Goal: Information Seeking & Learning: Learn about a topic

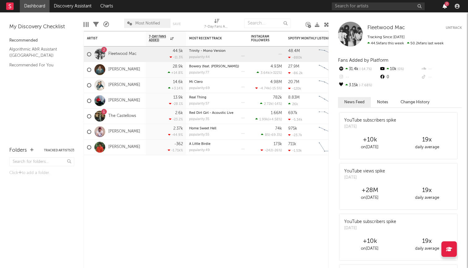
click at [446, 8] on icon "button" at bounding box center [445, 6] width 4 height 5
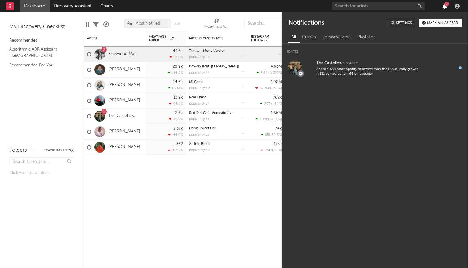
click at [446, 8] on icon "button" at bounding box center [445, 6] width 4 height 5
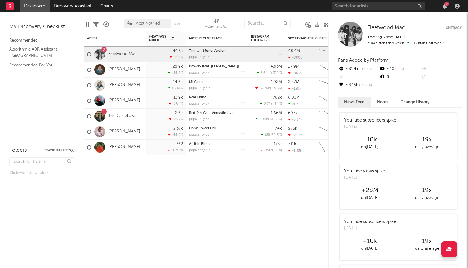
click at [322, 20] on div "Edit Columns Filters A&R Pipeline Most Notified Save Save as 7-Day Fans Added (…" at bounding box center [206, 21] width 245 height 19
click at [325, 23] on icon at bounding box center [326, 24] width 5 height 5
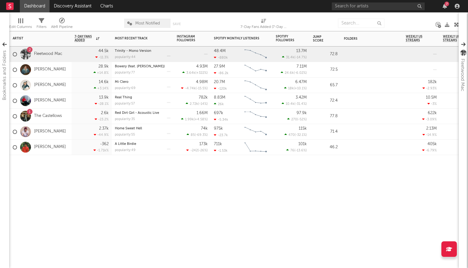
click at [28, 116] on div at bounding box center [25, 116] width 11 height 11
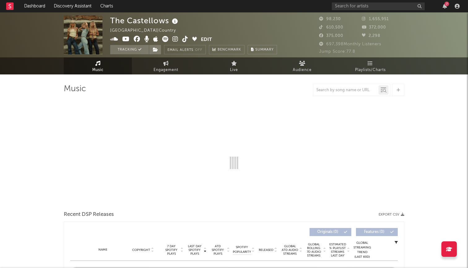
select select "6m"
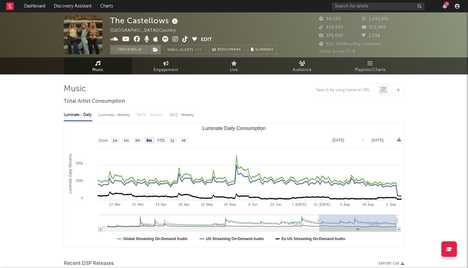
click at [307, 71] on span "Audience" at bounding box center [302, 69] width 19 height 7
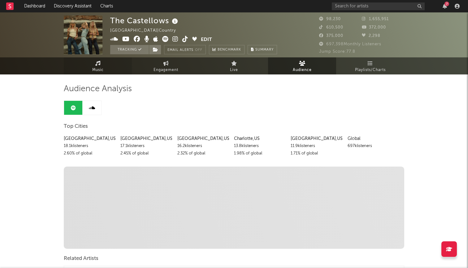
click at [93, 65] on link "Music" at bounding box center [98, 65] width 68 height 17
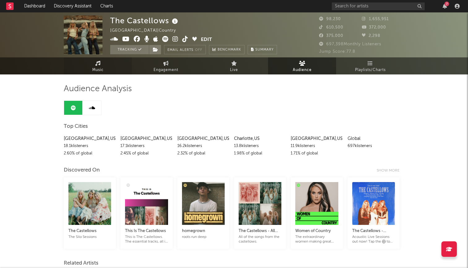
click at [99, 67] on span "Music" at bounding box center [97, 69] width 11 height 7
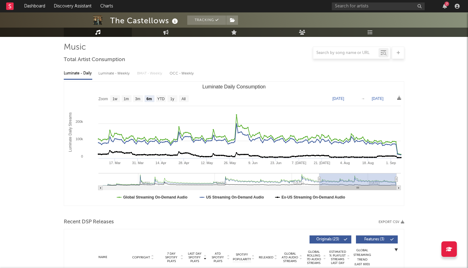
scroll to position [40, 0]
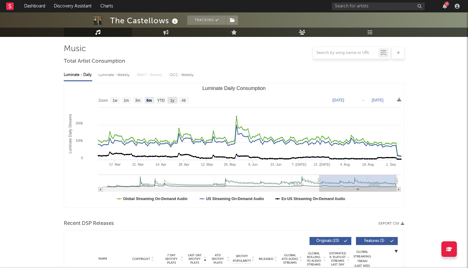
click at [171, 101] on text "1y" at bounding box center [172, 100] width 4 height 4
select select "1y"
type input "[DATE]"
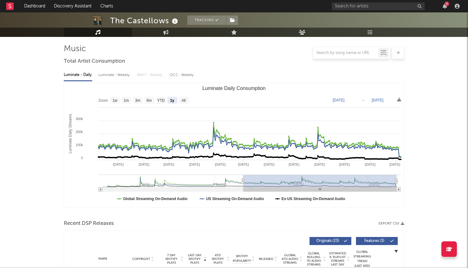
click at [167, 100] on rect "Luminate Daily Consumption" at bounding box center [234, 145] width 340 height 124
click at [162, 101] on text "YTD" at bounding box center [160, 100] width 7 height 4
select select "YTD"
type input "[DATE]"
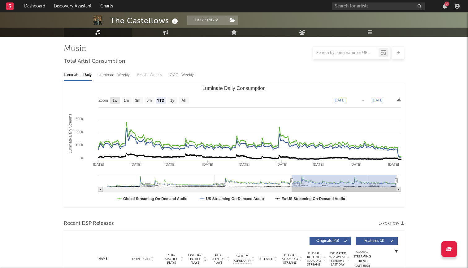
click at [115, 99] on text "1w" at bounding box center [115, 100] width 5 height 4
select select "1w"
type input "[DATE]"
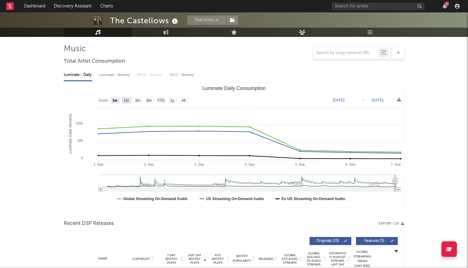
click at [130, 99] on rect "Luminate Daily Consumption" at bounding box center [127, 100] width 10 height 7
select select "1m"
type input "[DATE]"
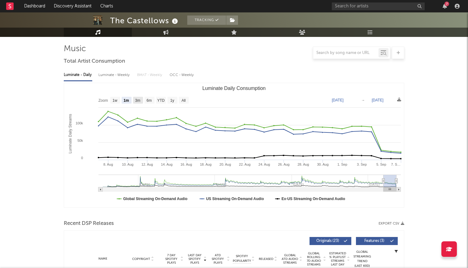
click at [143, 99] on rect "Luminate Daily Consumption" at bounding box center [234, 145] width 340 height 124
click at [151, 100] on text "6m" at bounding box center [149, 100] width 5 height 4
select select "6m"
type input "[DATE]"
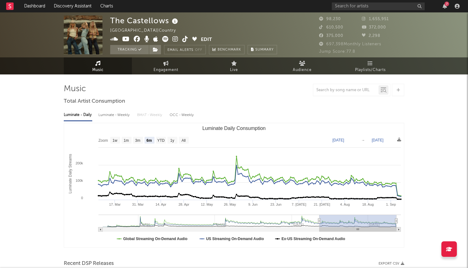
scroll to position [0, 0]
click at [181, 65] on link "Engagement" at bounding box center [166, 65] width 68 height 17
select select "1w"
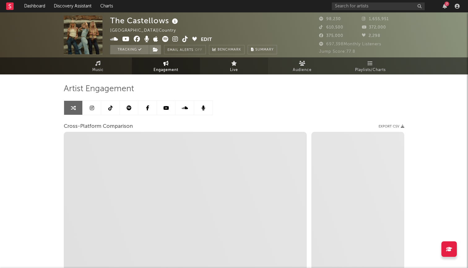
click at [239, 66] on link "Live" at bounding box center [234, 65] width 68 height 17
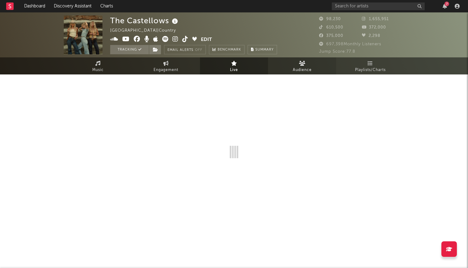
click at [293, 72] on span "Audience" at bounding box center [302, 69] width 19 height 7
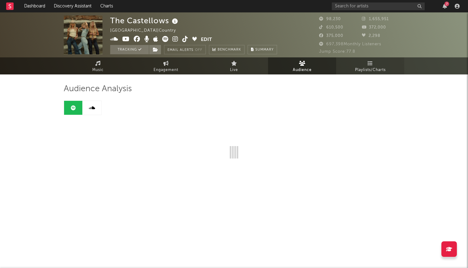
click at [366, 68] on span "Playlists/Charts" at bounding box center [370, 69] width 31 height 7
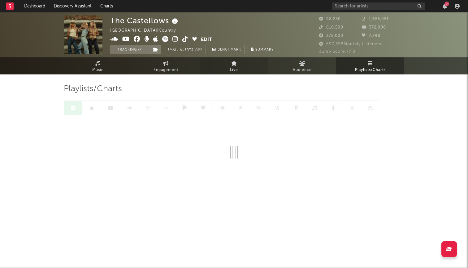
click at [220, 71] on link "Live" at bounding box center [234, 65] width 68 height 17
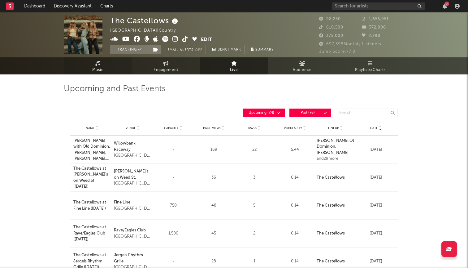
click at [113, 64] on link "Music" at bounding box center [98, 65] width 68 height 17
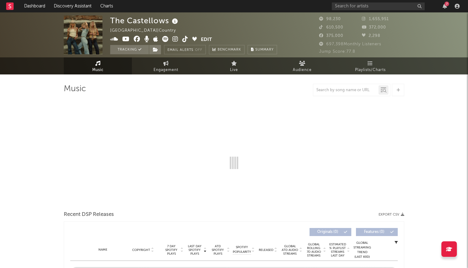
select select "6m"
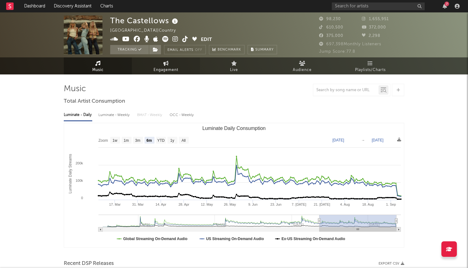
click at [161, 68] on span "Engagement" at bounding box center [166, 69] width 25 height 7
select select "1m"
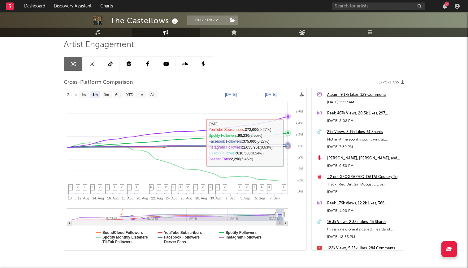
scroll to position [48, 0]
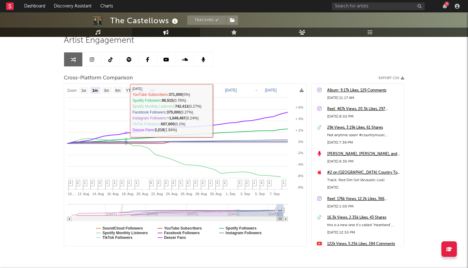
click at [89, 63] on link at bounding box center [92, 59] width 19 height 14
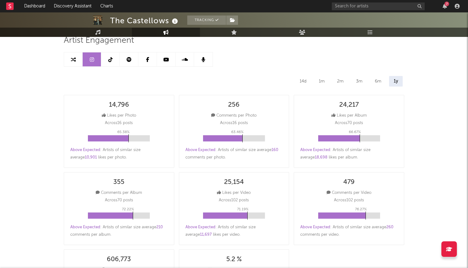
select select "6m"
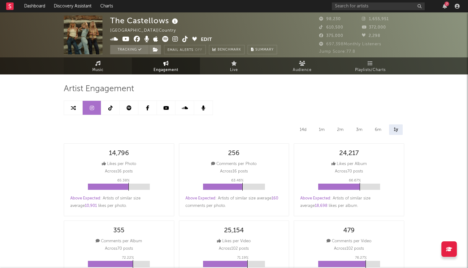
scroll to position [0, 0]
click at [106, 67] on link "Music" at bounding box center [98, 65] width 68 height 17
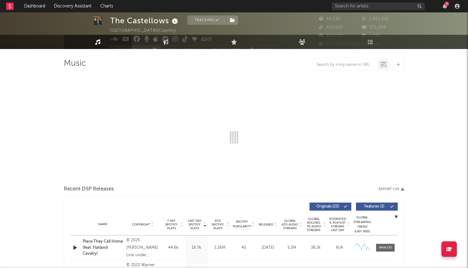
select select "6m"
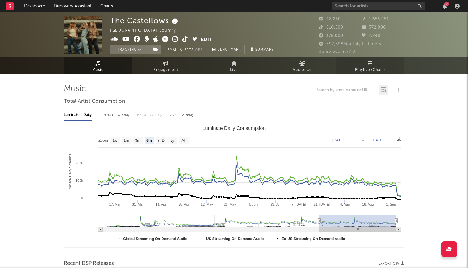
click at [371, 72] on span "Playlists/Charts" at bounding box center [370, 69] width 31 height 7
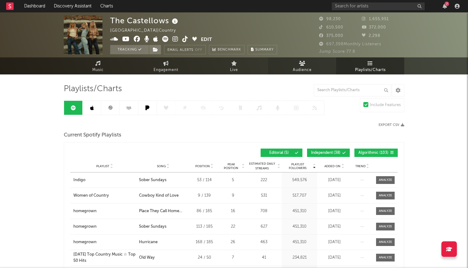
click at [307, 64] on link "Audience" at bounding box center [302, 65] width 68 height 17
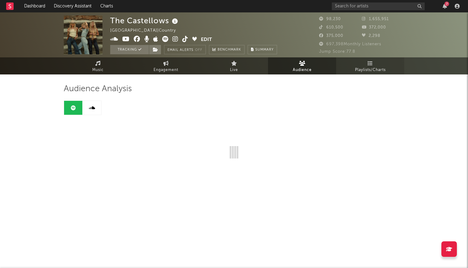
click at [353, 66] on link "Playlists/Charts" at bounding box center [370, 65] width 68 height 17
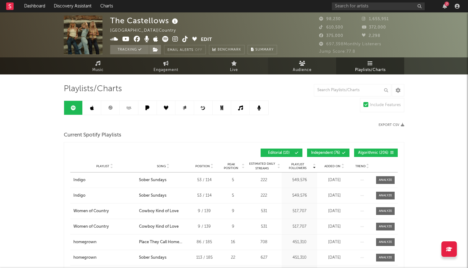
click at [294, 74] on link "Audience" at bounding box center [302, 65] width 68 height 17
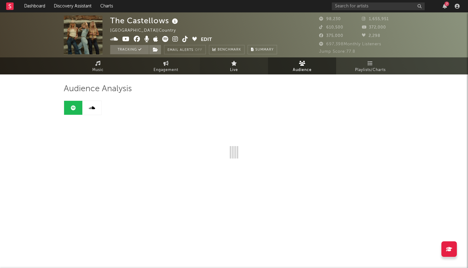
click at [251, 66] on link "Live" at bounding box center [234, 65] width 68 height 17
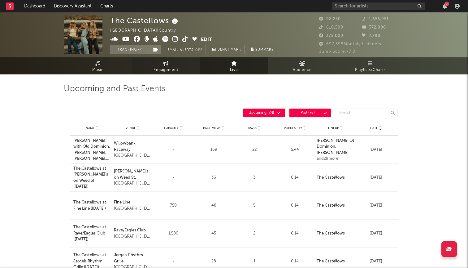
click at [182, 59] on link "Engagement" at bounding box center [166, 65] width 68 height 17
select select "1w"
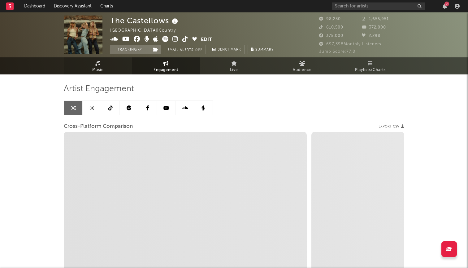
click at [98, 74] on link "Music" at bounding box center [98, 65] width 68 height 17
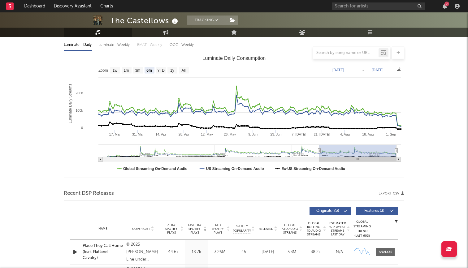
scroll to position [72, 0]
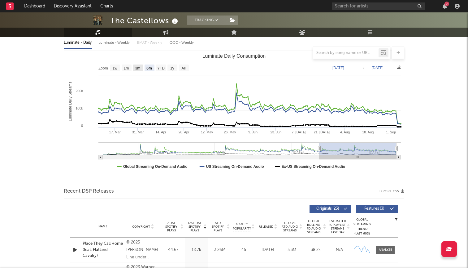
click at [138, 67] on text "3m" at bounding box center [137, 68] width 5 height 4
select select "3m"
type input "[DATE]"
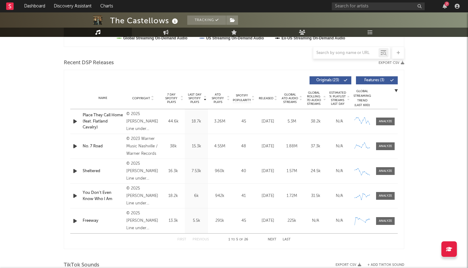
scroll to position [202, 0]
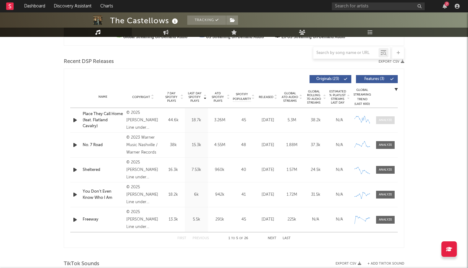
click at [391, 119] on div at bounding box center [385, 120] width 13 height 5
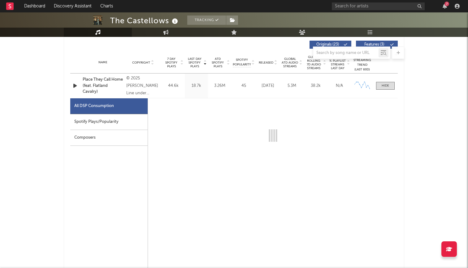
select select "6m"
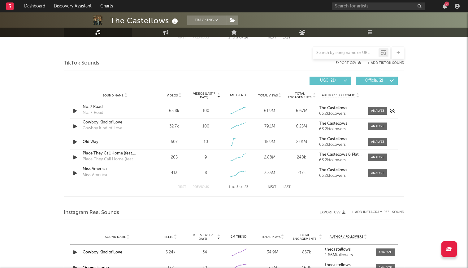
scroll to position [696, 0]
click at [74, 111] on icon "button" at bounding box center [75, 111] width 7 height 8
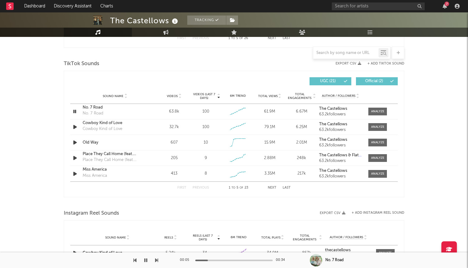
click at [145, 260] on icon "button" at bounding box center [145, 259] width 3 height 5
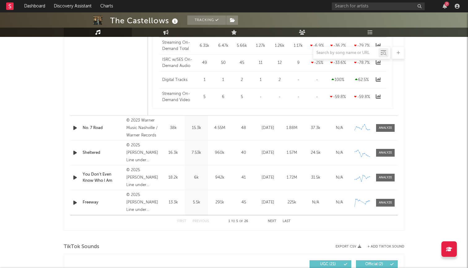
scroll to position [297, 0]
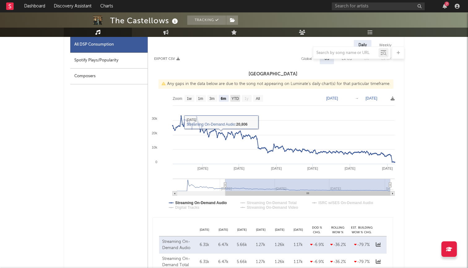
click at [233, 98] on text "YTD" at bounding box center [235, 98] width 7 height 4
select select "YTD"
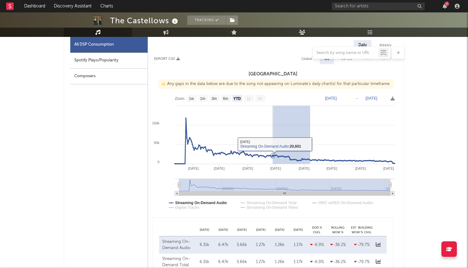
drag, startPoint x: 310, startPoint y: 157, endPoint x: 273, endPoint y: 162, distance: 38.0
type input "2025-04-27"
type input "[DATE]"
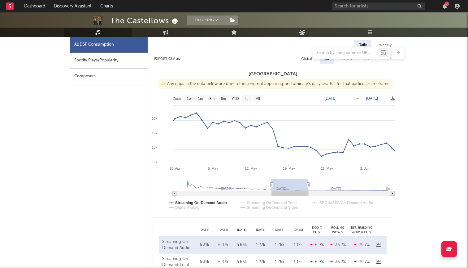
type input "2025-04-26"
type input "2025-06-06"
type input "2025-04-25"
type input "2025-06-05"
type input "2025-04-24"
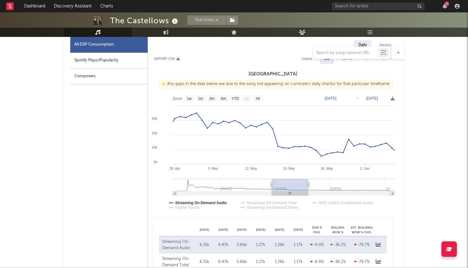
type input "[DATE]"
type input "2025-04-23"
type input "2025-06-02"
type input "2025-04-22"
type input "[DATE]"
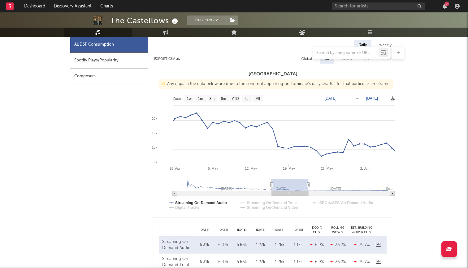
type input "2025-04-21"
type input "2025-05-31"
type input "2025-04-19"
type input "2025-05-30"
type input "2025-04-18"
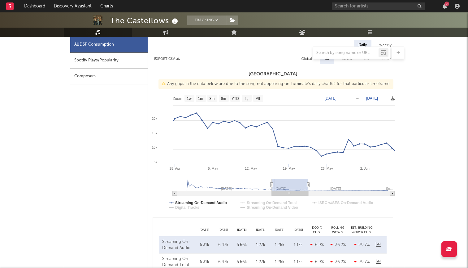
type input "[DATE]"
type input "2025-04-17"
type input "2025-05-28"
type input "2025-04-16"
type input "2025-05-27"
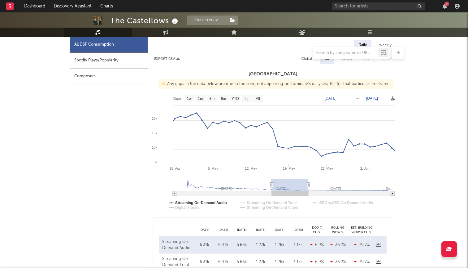
type input "2025-04-15"
type input "2025-05-26"
type input "2025-04-14"
type input "2025-05-25"
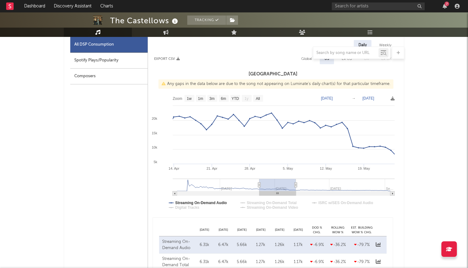
type input "2025-04-13"
type input "2025-05-24"
type input "2025-04-11"
type input "2025-05-21"
type input "2025-04-09"
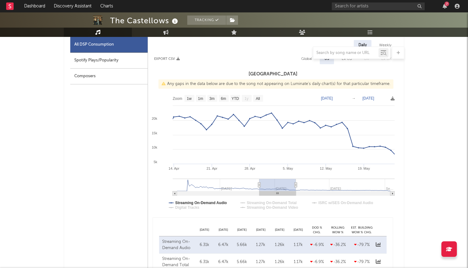
type input "2025-05-20"
type input "2025-04-08"
type input "2025-05-19"
type input "2025-04-07"
type input "2025-05-18"
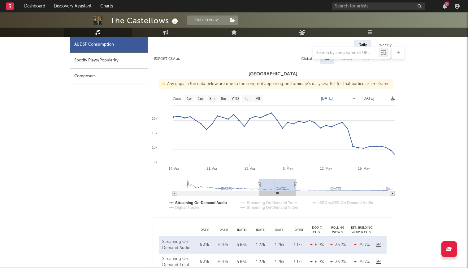
type input "2025-04-06"
type input "2025-05-17"
type input "2025-04-04"
type input "2025-05-16"
type input "2025-04-01"
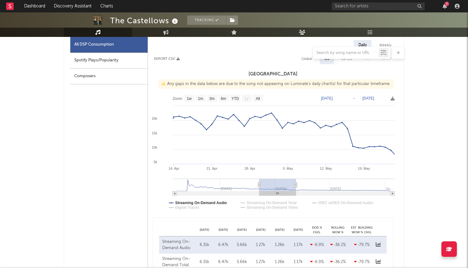
type input "2025-05-12"
type input "2025-03-31"
type input "2025-05-11"
type input "2025-03-26"
type input "2025-05-06"
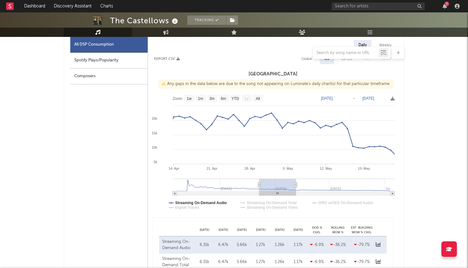
type input "2025-03-22"
type input "2025-05-02"
type input "2025-03-17"
type input "2025-04-27"
type input "[DATE]"
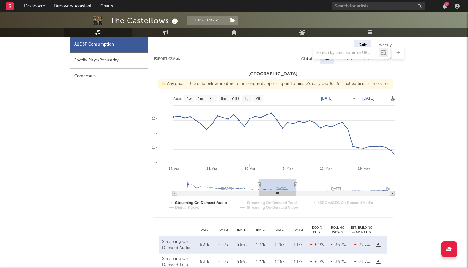
type input "2025-04-22"
type input "2025-03-06"
type input "2025-04-16"
type input "2025-02-28"
type input "2025-04-10"
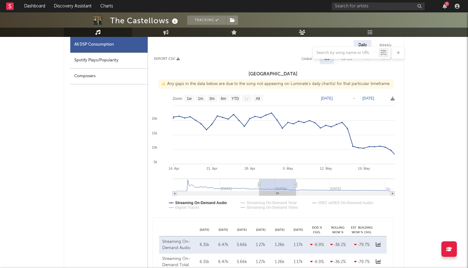
type input "2025-02-23"
type input "2025-04-04"
type input "2025-02-17"
type input "2025-03-30"
type input "2025-02-12"
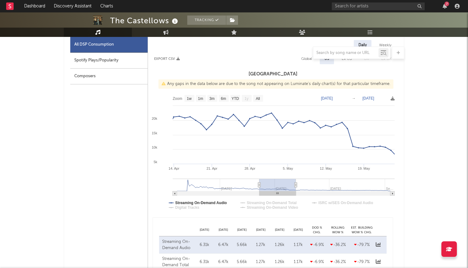
type input "2025-03-25"
type input "2025-02-07"
type input "2025-03-20"
type input "2025-02-03"
type input "2025-03-16"
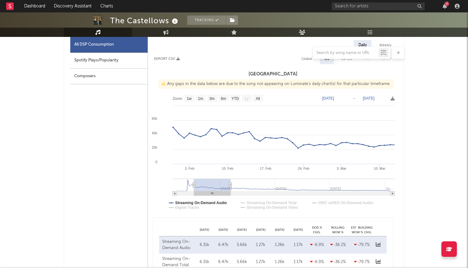
type input "2025-01-30"
type input "[DATE]"
type input "2025-01-28"
type input "2025-03-10"
type input "2025-01-14"
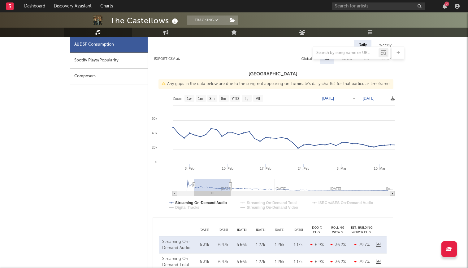
type input "2025-02-24"
type input "2025-01-13"
type input "2025-02-23"
type input "2025-01-12"
type input "2025-02-22"
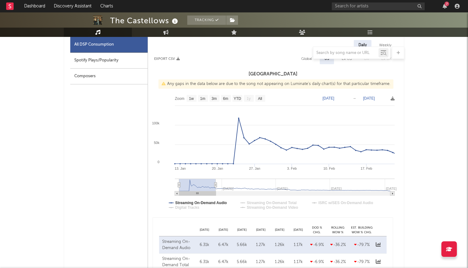
type input "2025-01-14"
type input "2025-02-24"
type input "2025-01-16"
type input "2025-02-27"
type input "2025-01-19"
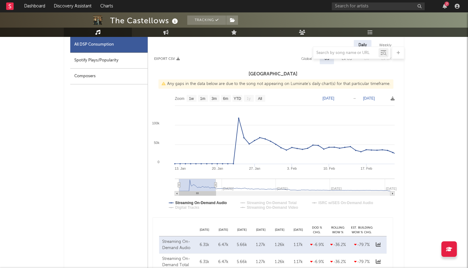
type input "2025-03-02"
type input "2025-01-23"
type input "2025-03-05"
type input "2025-01-26"
type input "2025-03-09"
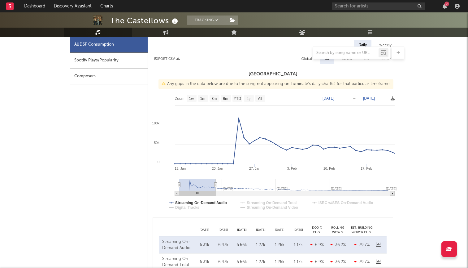
type input "2025-01-30"
type input "[DATE]"
type input "2025-02-03"
type input "2025-03-16"
type input "2025-02-07"
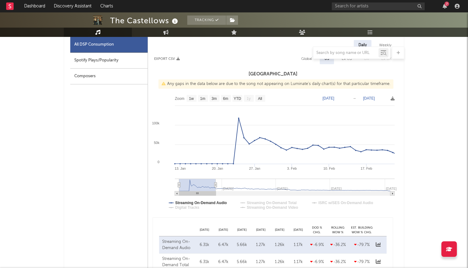
type input "2025-03-20"
type input "2025-02-11"
type input "2025-03-24"
type input "2025-02-17"
type input "2025-03-30"
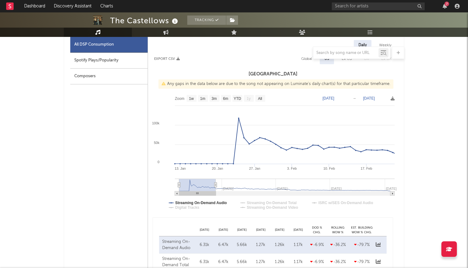
type input "2025-02-22"
type input "2025-04-04"
type input "2025-02-26"
type input "2025-04-08"
type input "2025-03-01"
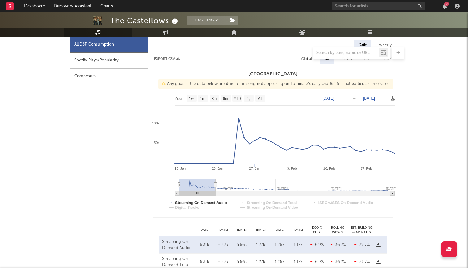
type input "2025-04-11"
type input "2025-03-05"
type input "2025-04-15"
type input "2025-03-08"
type input "2025-04-18"
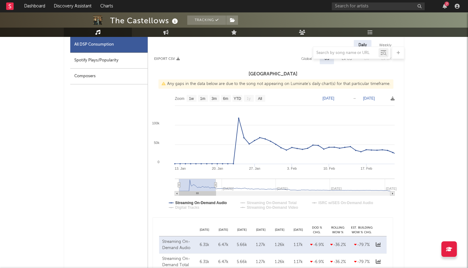
type input "2025-03-09"
type input "2025-04-19"
type input "2025-03-11"
type input "2025-04-21"
type input "[DATE]"
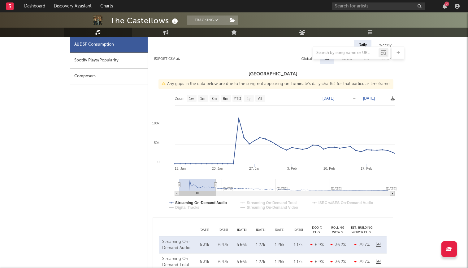
type input "2025-04-22"
type input "2025-03-14"
type input "2025-04-24"
type input "2025-03-15"
type input "2025-04-25"
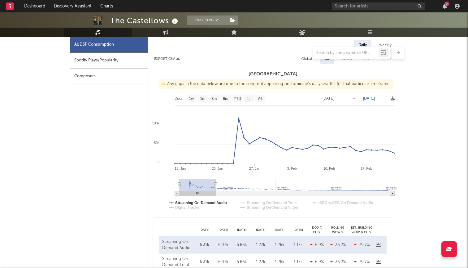
type input "2025-03-16"
type input "2025-04-26"
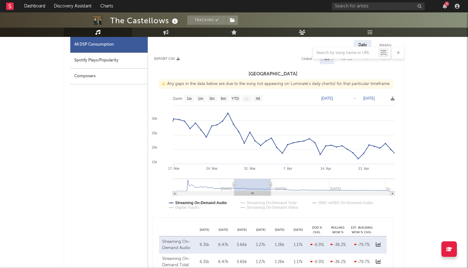
type input "2025-03-19"
type input "2025-04-29"
type input "2025-03-20"
type input "2025-04-30"
type input "2025-03-21"
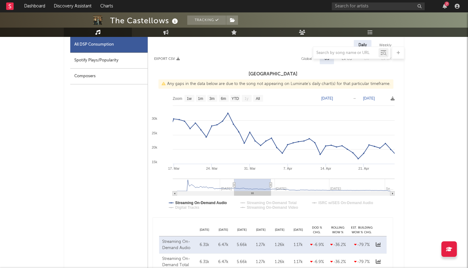
type input "2025-05-01"
type input "2025-03-22"
type input "2025-05-02"
type input "2025-03-23"
type input "2025-05-03"
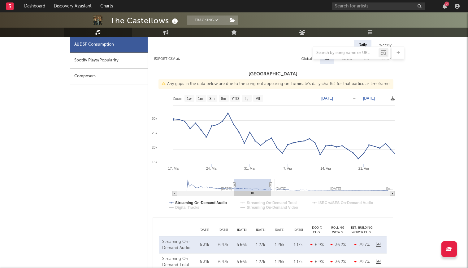
type input "2025-03-24"
type input "2025-05-04"
type input "2025-03-25"
type input "2025-05-05"
type input "2025-03-26"
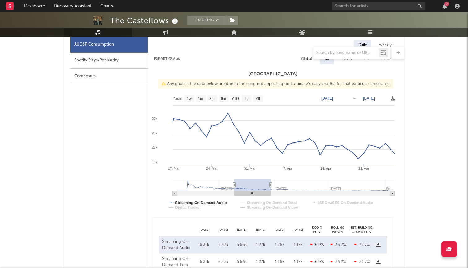
type input "2025-05-06"
type input "2025-03-27"
type input "[DATE]"
type input "2025-03-28"
type input "2025-05-08"
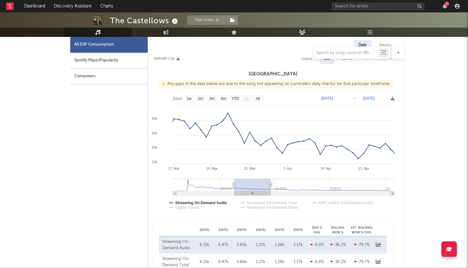
type input "2025-03-29"
type input "2025-05-09"
type input "2025-03-30"
type input "2025-05-10"
type input "2025-03-31"
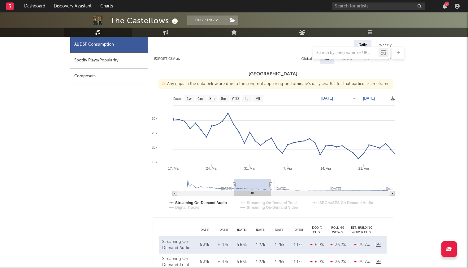
type input "2025-05-11"
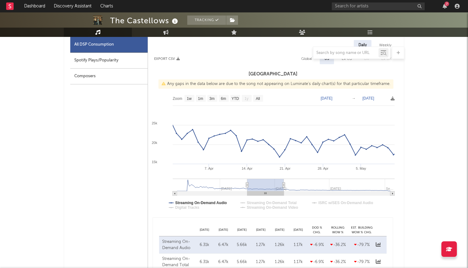
type input "2025-04-01"
type input "2025-05-12"
type input "2025-04-08"
type input "2025-05-19"
type input "2025-04-07"
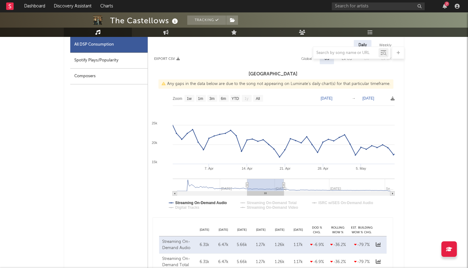
type input "2025-05-18"
type input "2025-04-08"
type input "2025-05-19"
type input "2025-04-09"
type input "2025-05-20"
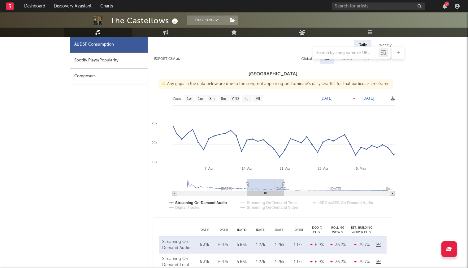
type input "2025-04-10"
type input "2025-05-21"
type input "2025-04-11"
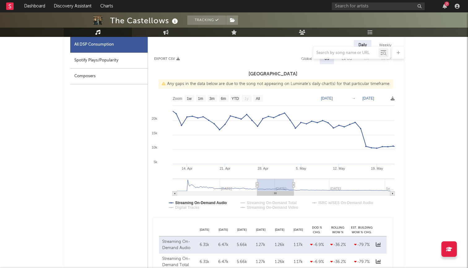
type input "2025-05-21"
type input "2025-04-09"
type input "2025-05-20"
type input "2025-04-08"
type input "2025-05-19"
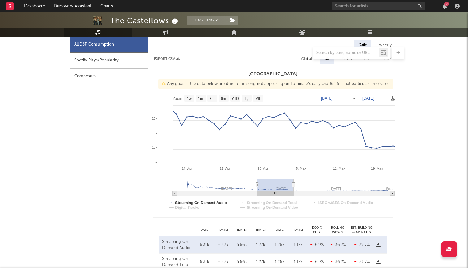
type input "2025-04-07"
type input "2025-05-18"
type input "2025-04-05"
type input "2025-05-16"
type input "2025-04-04"
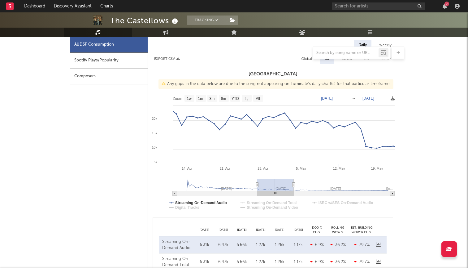
type input "2025-05-16"
type input "2025-04-02"
type input "2025-05-12"
type input "2025-04-01"
type input "2025-05-13"
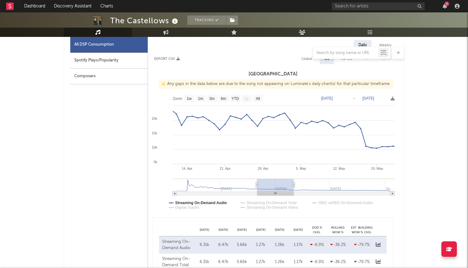
type input "2025-03-31"
type input "2025-05-12"
type input "2025-03-29"
type input "2025-05-09"
type input "2025-03-28"
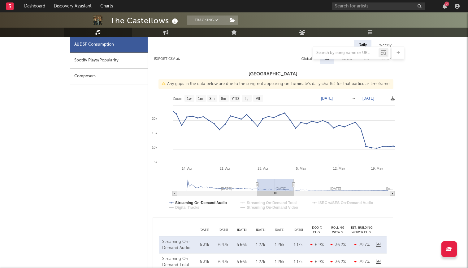
type input "2025-05-08"
type input "2025-03-27"
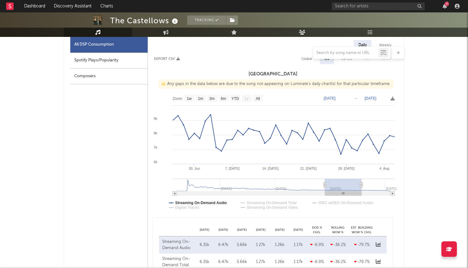
drag, startPoint x: 282, startPoint y: 187, endPoint x: 335, endPoint y: 210, distance: 58.2
click at [335, 210] on icon "Created with Highcharts 10.3.3 30. Jun 7. Jul 14. Jul 21. Jul 28. Jul 4. Aug Ju…" at bounding box center [273, 154] width 250 height 124
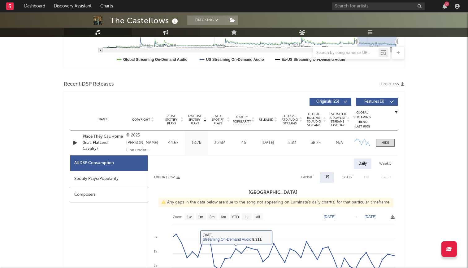
click at [167, 32] on icon at bounding box center [166, 32] width 5 height 5
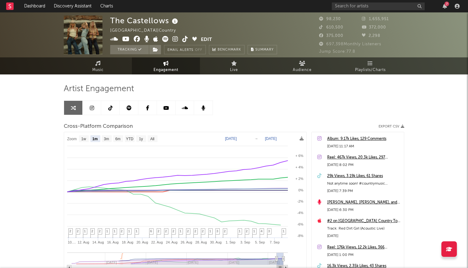
click at [107, 108] on link at bounding box center [110, 108] width 19 height 14
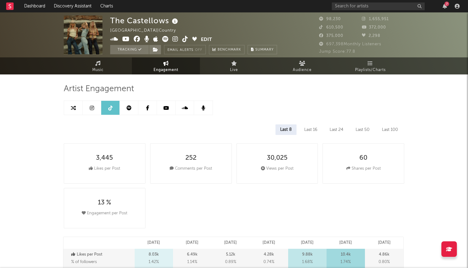
click at [95, 109] on link at bounding box center [92, 108] width 19 height 14
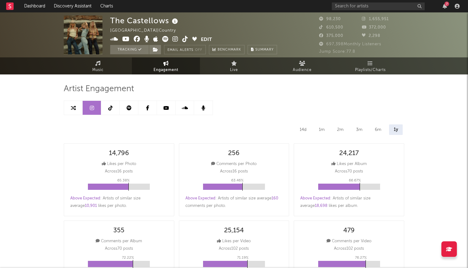
click at [130, 112] on link at bounding box center [129, 108] width 19 height 14
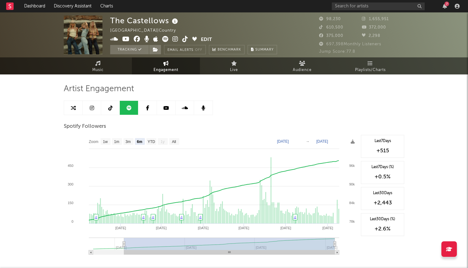
click at [145, 112] on link at bounding box center [147, 108] width 19 height 14
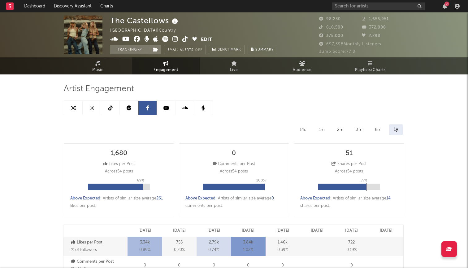
click at [168, 111] on link at bounding box center [166, 108] width 19 height 14
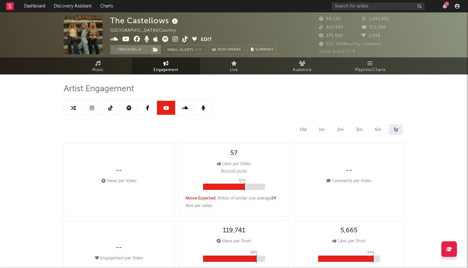
click at [146, 108] on icon at bounding box center [147, 107] width 3 height 5
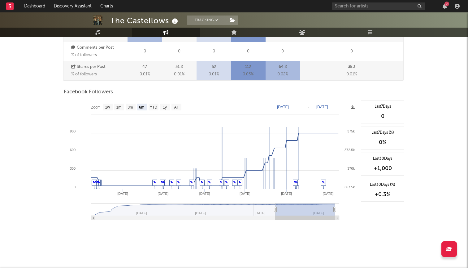
scroll to position [214, 0]
drag, startPoint x: 298, startPoint y: 211, endPoint x: 305, endPoint y: 212, distance: 7.2
click at [305, 212] on rect at bounding box center [305, 209] width 59 height 12
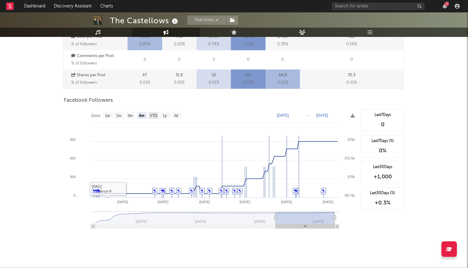
click at [156, 117] on text "YTD" at bounding box center [153, 115] width 7 height 4
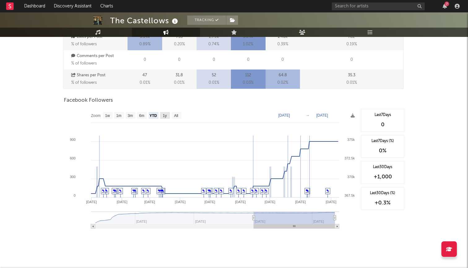
click at [168, 116] on rect at bounding box center [165, 115] width 10 height 7
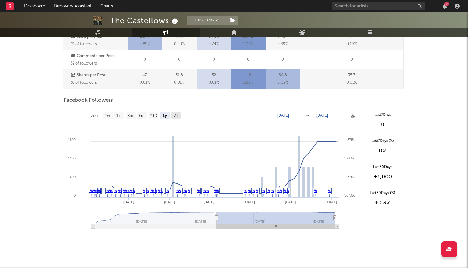
click at [173, 115] on rect at bounding box center [177, 115] width 10 height 7
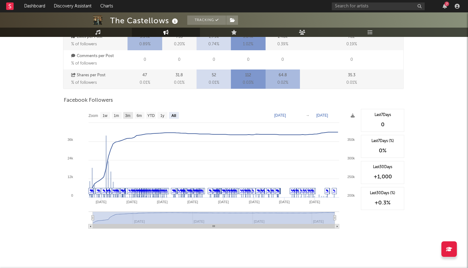
click at [127, 117] on text "3m" at bounding box center [127, 115] width 5 height 4
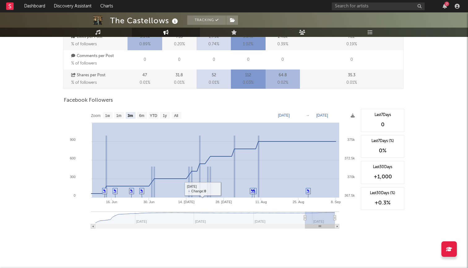
drag, startPoint x: 92, startPoint y: 195, endPoint x: 355, endPoint y: 213, distance: 263.9
click at [355, 213] on icon "Created with Highcharts 10.3.3 16. Jun 30. Jun 14. Jul 28. Jul 11. Aug 25. Aug …" at bounding box center [211, 171] width 294 height 124
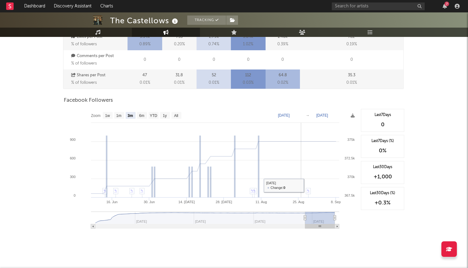
click at [302, 168] on rect at bounding box center [211, 171] width 294 height 124
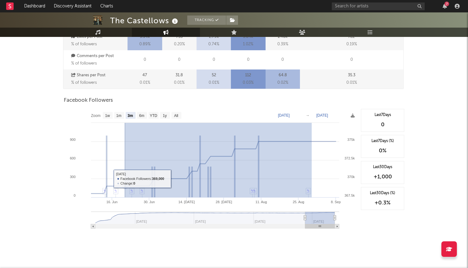
drag, startPoint x: 312, startPoint y: 154, endPoint x: 125, endPoint y: 166, distance: 187.1
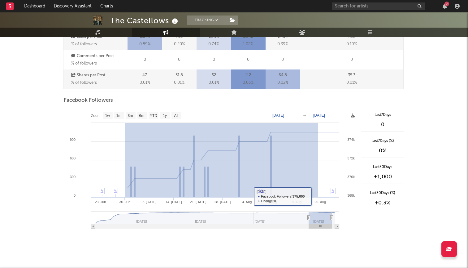
drag, startPoint x: 125, startPoint y: 166, endPoint x: 318, endPoint y: 198, distance: 195.8
click at [318, 198] on rect at bounding box center [211, 171] width 294 height 124
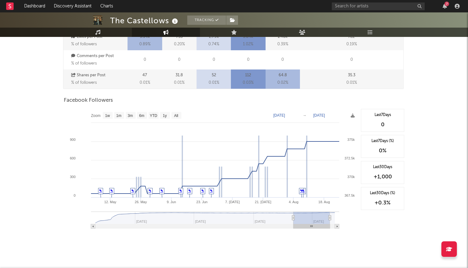
drag, startPoint x: 312, startPoint y: 219, endPoint x: 293, endPoint y: 230, distance: 22.4
click at [293, 230] on icon "Created with Highcharts 10.3.3 12. May 26. May 9. Jun 23. Jun 7. Jul 21. Jul 4.…" at bounding box center [211, 171] width 294 height 124
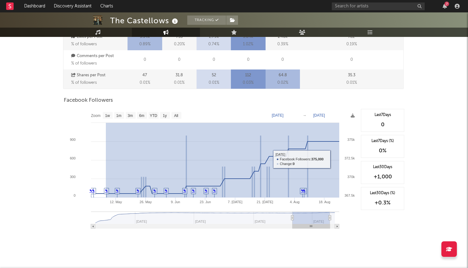
drag, startPoint x: 106, startPoint y: 151, endPoint x: 391, endPoint y: 164, distance: 285.8
click at [391, 164] on div "Zoom 1w 1m 3m 6m YTD 1y All 2025-04-30 2025-08-24 Created with Highcharts 10.3.…" at bounding box center [234, 171] width 341 height 124
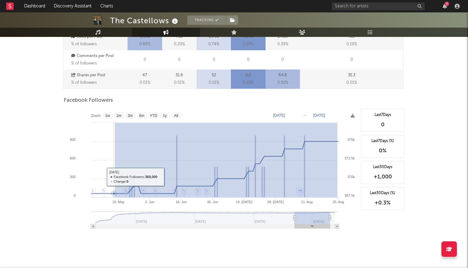
drag, startPoint x: 338, startPoint y: 159, endPoint x: 115, endPoint y: 165, distance: 222.4
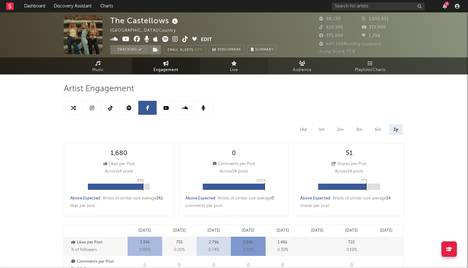
scroll to position [0, 0]
click at [222, 73] on link "Live" at bounding box center [234, 65] width 68 height 17
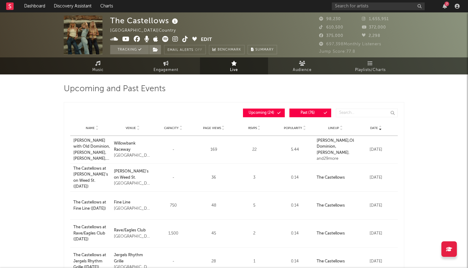
click at [267, 69] on link "Live" at bounding box center [234, 65] width 68 height 17
click at [300, 66] on link "Audience" at bounding box center [302, 65] width 68 height 17
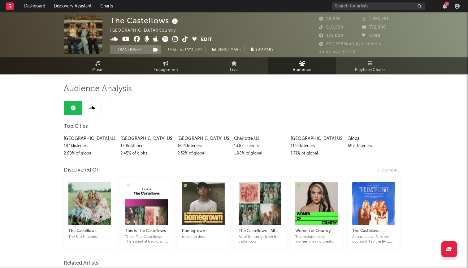
click at [369, 71] on span "Playlists/Charts" at bounding box center [370, 69] width 31 height 7
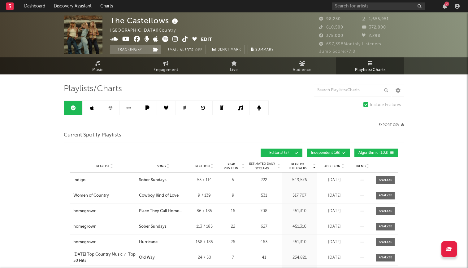
click at [253, 103] on link at bounding box center [259, 108] width 19 height 14
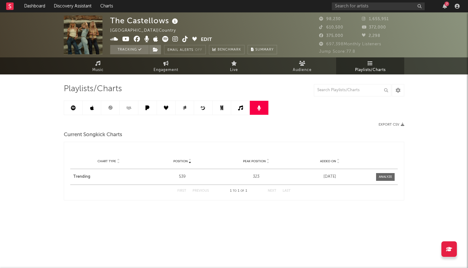
click at [245, 108] on link at bounding box center [240, 108] width 19 height 14
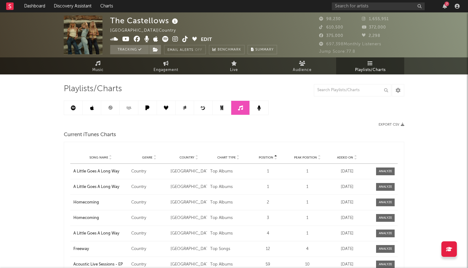
click at [223, 111] on link at bounding box center [222, 108] width 19 height 14
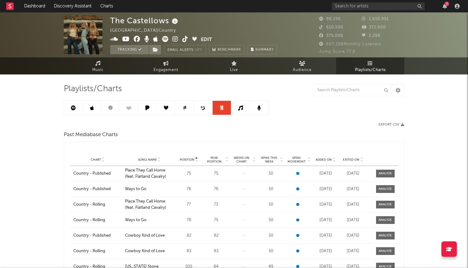
click at [207, 111] on link at bounding box center [203, 108] width 19 height 14
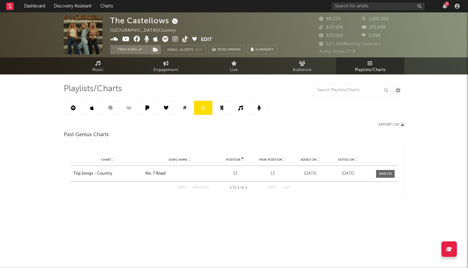
click at [187, 110] on link at bounding box center [185, 108] width 19 height 14
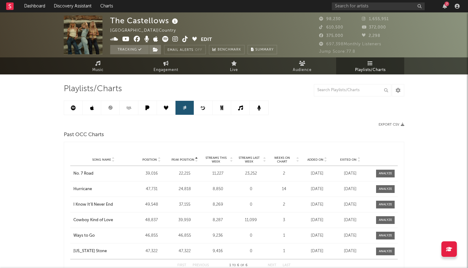
click at [169, 110] on link at bounding box center [166, 108] width 19 height 14
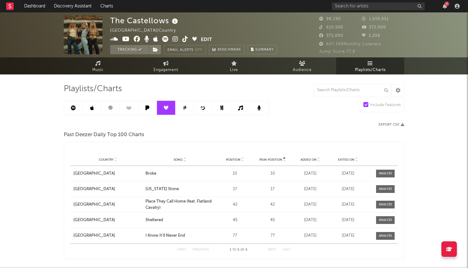
click at [144, 111] on link at bounding box center [147, 108] width 19 height 14
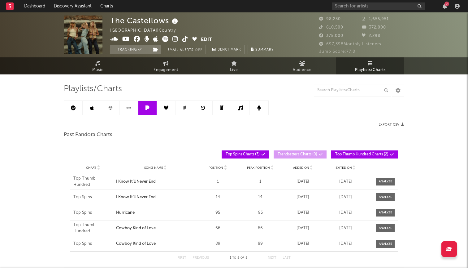
click at [93, 108] on icon at bounding box center [92, 107] width 4 height 5
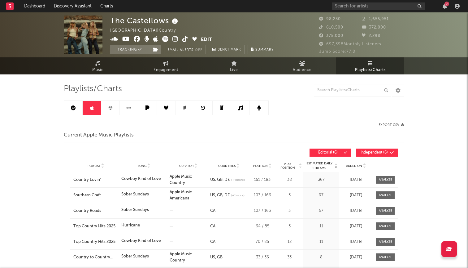
click at [75, 108] on icon at bounding box center [73, 107] width 5 height 5
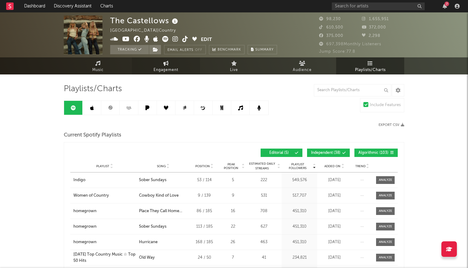
click at [171, 61] on link "Engagement" at bounding box center [166, 65] width 68 height 17
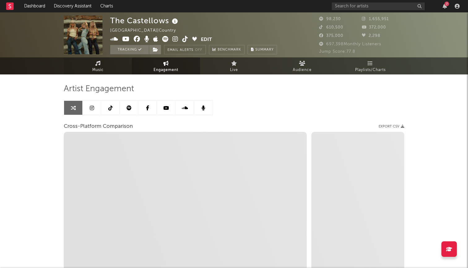
click at [109, 65] on link "Music" at bounding box center [98, 65] width 68 height 17
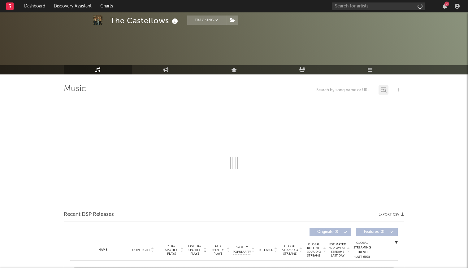
select select "6m"
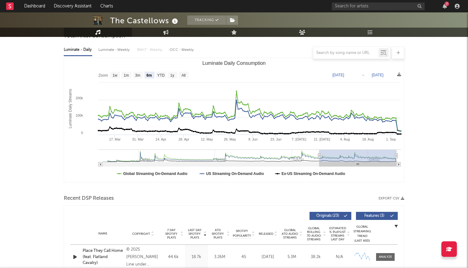
scroll to position [74, 0]
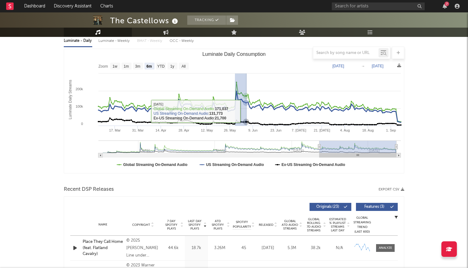
drag, startPoint x: 235, startPoint y: 109, endPoint x: 250, endPoint y: 113, distance: 15.7
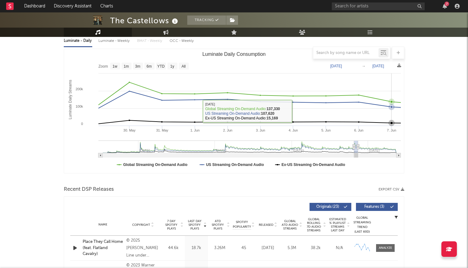
type input "[DATE]"
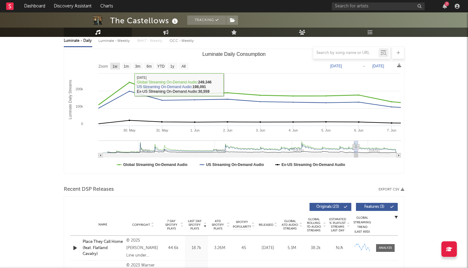
click at [115, 67] on text "1w" at bounding box center [115, 66] width 5 height 4
select select "1w"
type input "[DATE]"
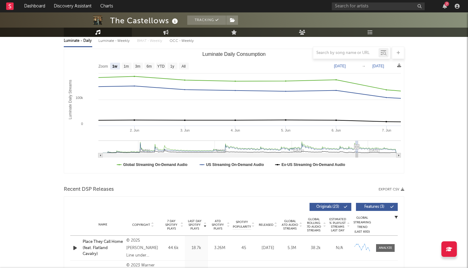
click at [131, 67] on rect "Luminate Daily Consumption" at bounding box center [127, 66] width 10 height 7
select select "1m"
type input "[DATE]"
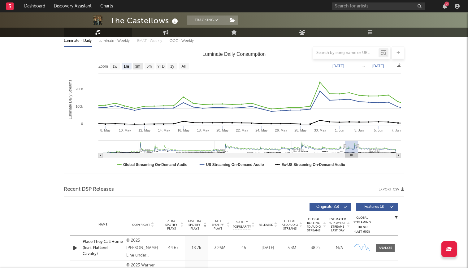
click at [140, 67] on text "3m" at bounding box center [137, 66] width 5 height 4
select select "3m"
type input "[DATE]"
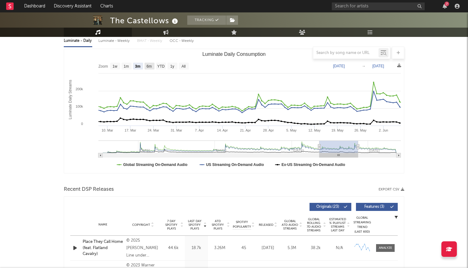
click at [148, 67] on text "6m" at bounding box center [149, 66] width 5 height 4
select select "6m"
type input "[DATE]"
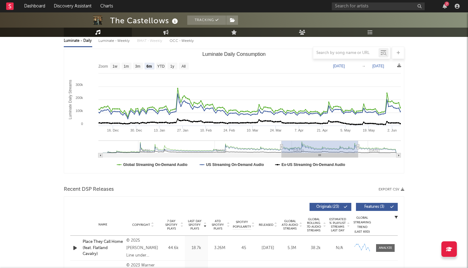
click at [157, 67] on rect "Luminate Daily Consumption" at bounding box center [161, 66] width 10 height 7
select select "YTD"
type input "[DATE]"
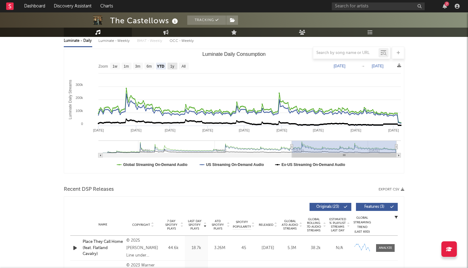
click at [173, 68] on text "1y" at bounding box center [172, 66] width 4 height 4
select select "1y"
type input "[DATE]"
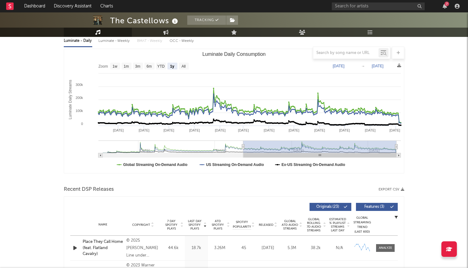
click at [183, 68] on text "All" at bounding box center [183, 66] width 4 height 4
select select "All"
type input "[DATE]"
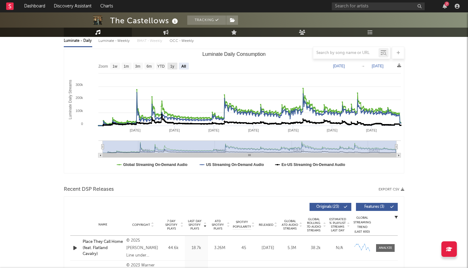
click at [173, 68] on text "1y" at bounding box center [172, 66] width 4 height 4
select select "1y"
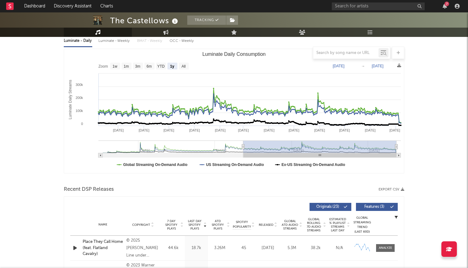
drag, startPoint x: 99, startPoint y: 102, endPoint x: 67, endPoint y: 158, distance: 64.5
click at [67, 158] on rect "Luminate Daily Consumption" at bounding box center [234, 111] width 340 height 124
type input "[DATE]"
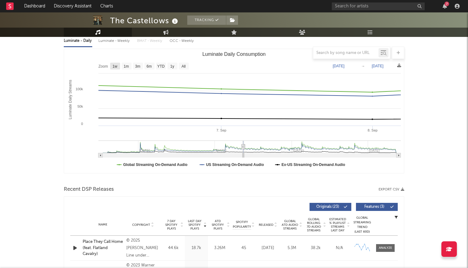
click at [115, 63] on rect "Luminate Daily Consumption" at bounding box center [115, 66] width 10 height 7
select select "1w"
type input "[DATE]"
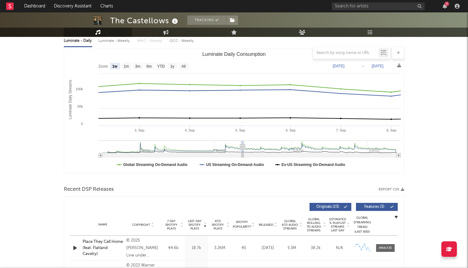
click at [132, 65] on rect "Luminate Daily Consumption" at bounding box center [234, 111] width 340 height 124
click at [143, 66] on rect "Luminate Daily Consumption" at bounding box center [138, 66] width 10 height 7
select select "3m"
type input "[DATE]"
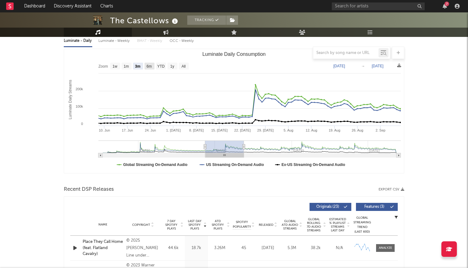
click at [152, 66] on text "6m" at bounding box center [149, 66] width 5 height 4
select select "6m"
type input "[DATE]"
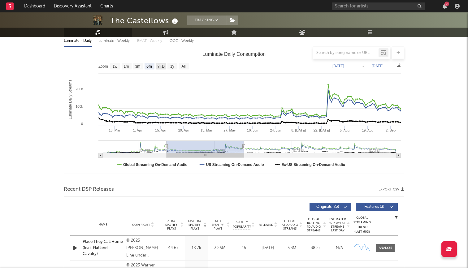
click at [159, 66] on text "YTD" at bounding box center [160, 66] width 7 height 4
select select "YTD"
type input "[DATE]"
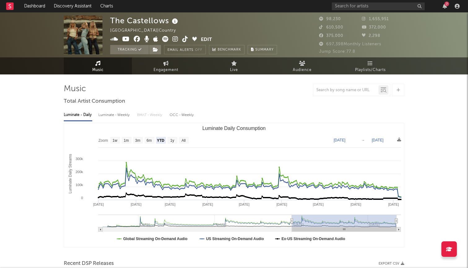
scroll to position [0, 0]
click at [446, 6] on div "7" at bounding box center [447, 4] width 5 height 5
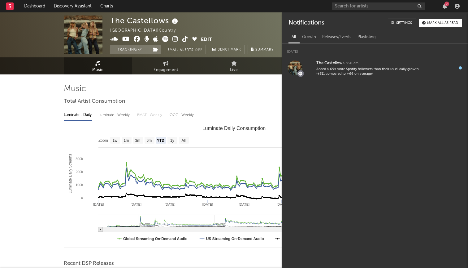
click at [446, 6] on div "7" at bounding box center [447, 4] width 5 height 5
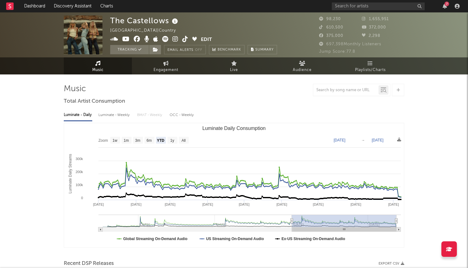
click at [461, 8] on div at bounding box center [457, 6] width 9 height 5
click at [460, 8] on icon "button" at bounding box center [457, 6] width 5 height 5
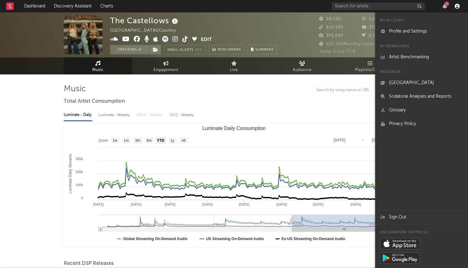
click at [460, 8] on icon "button" at bounding box center [457, 6] width 5 height 5
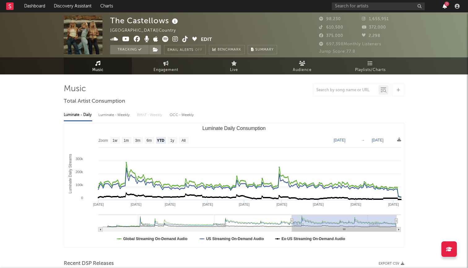
click at [444, 6] on icon "button" at bounding box center [445, 6] width 4 height 5
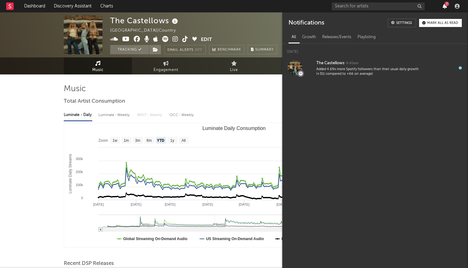
click at [444, 6] on icon "button" at bounding box center [445, 6] width 4 height 5
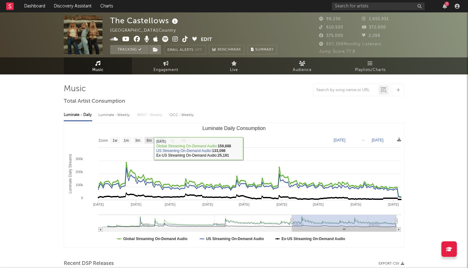
click at [149, 139] on text "6m" at bounding box center [149, 140] width 5 height 4
select select "6m"
type input "[DATE]"
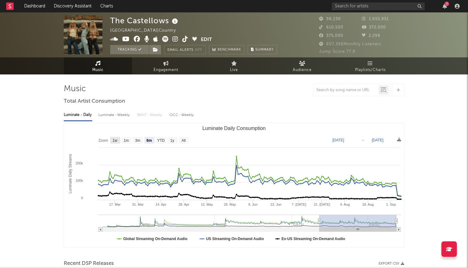
click at [120, 140] on rect "Luminate Daily Consumption" at bounding box center [115, 140] width 10 height 7
select select "1w"
type input "[DATE]"
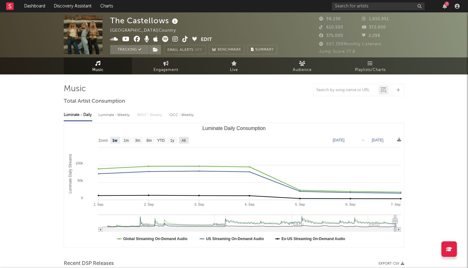
click at [181, 139] on rect "Luminate Daily Consumption" at bounding box center [184, 140] width 10 height 7
select select "All"
type input "[DATE]"
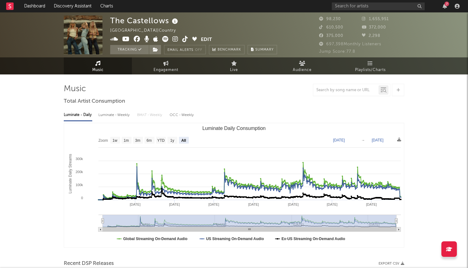
click at [186, 116] on div "OCC - Weekly" at bounding box center [182, 115] width 25 height 11
select select "6m"
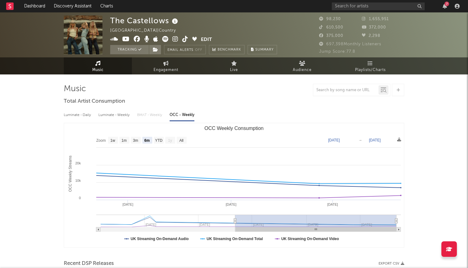
click at [82, 116] on div "Luminate - Daily" at bounding box center [78, 115] width 28 height 11
select select "6m"
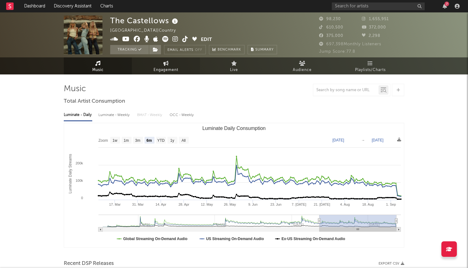
click at [162, 68] on span "Engagement" at bounding box center [166, 69] width 25 height 7
select select "1w"
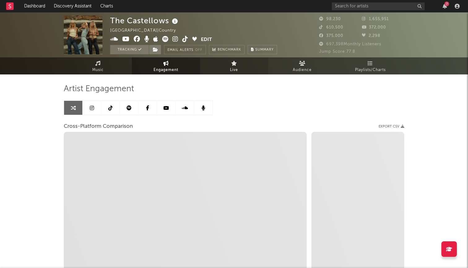
click at [234, 71] on span "Live" at bounding box center [234, 69] width 8 height 7
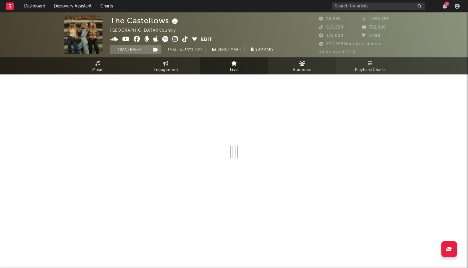
click at [318, 71] on link "Audience" at bounding box center [302, 65] width 68 height 17
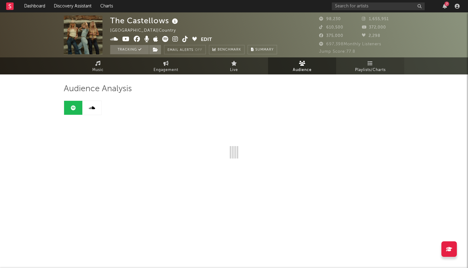
click at [382, 66] on span "Playlists/Charts" at bounding box center [370, 69] width 31 height 7
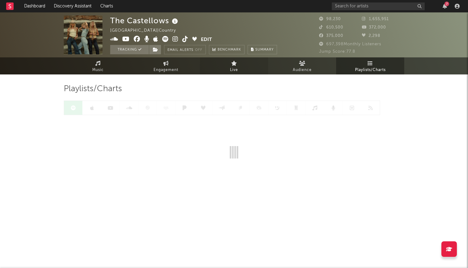
click at [231, 62] on icon at bounding box center [234, 63] width 6 height 5
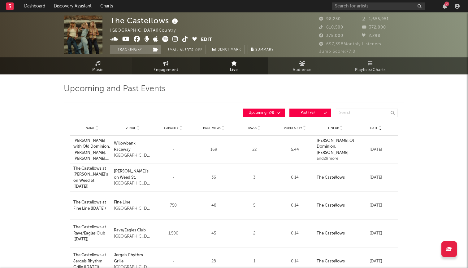
click at [164, 70] on span "Engagement" at bounding box center [166, 69] width 25 height 7
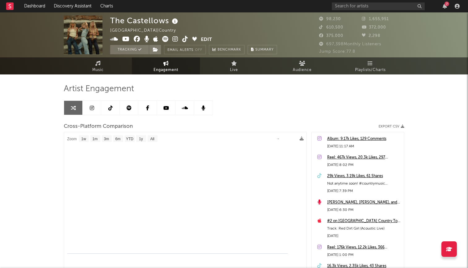
select select "1m"
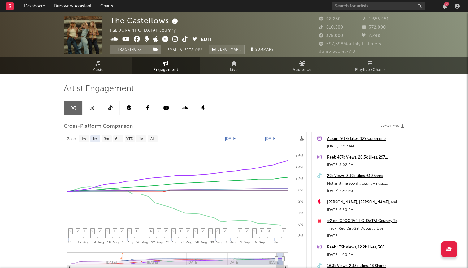
click at [233, 53] on span "Benchmark" at bounding box center [230, 49] width 24 height 7
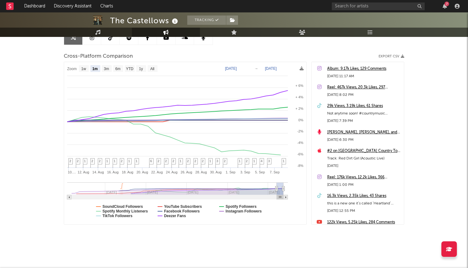
scroll to position [70, 0]
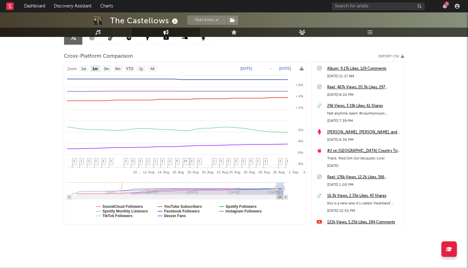
type input "[DATE]"
click at [211, 189] on rect at bounding box center [174, 188] width 205 height 12
select select "1m"
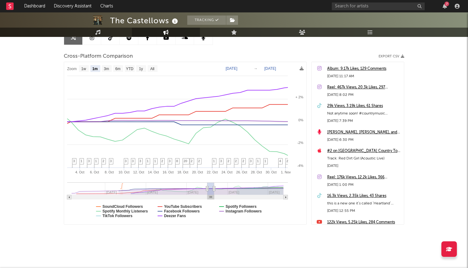
type input "[DATE]"
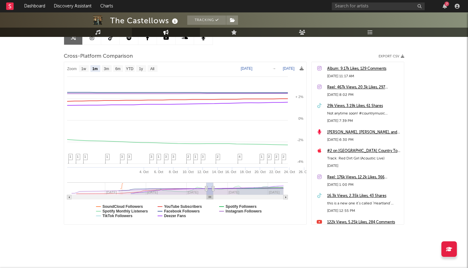
click at [179, 194] on rect at bounding box center [139, 188] width 135 height 12
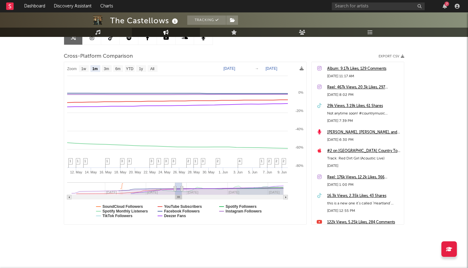
select select "1m"
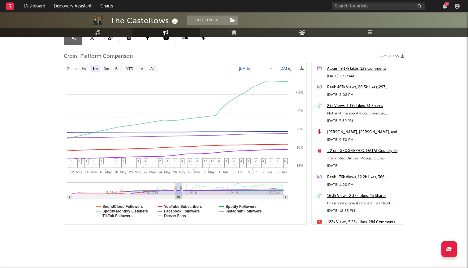
type input "[DATE]"
click at [154, 194] on rect at bounding box center [124, 188] width 104 height 12
select select "1m"
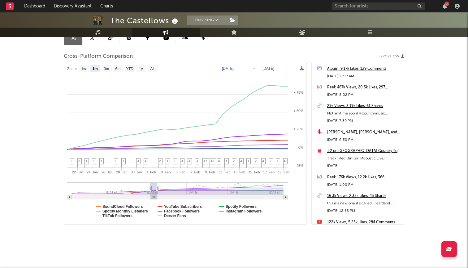
type input "[DATE]"
click at [216, 189] on rect at bounding box center [220, 188] width 126 height 12
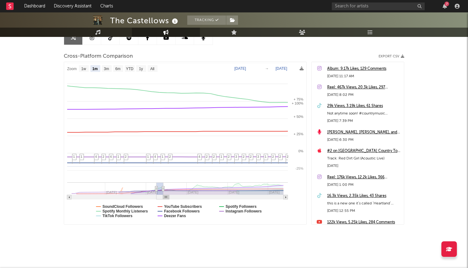
select select "1m"
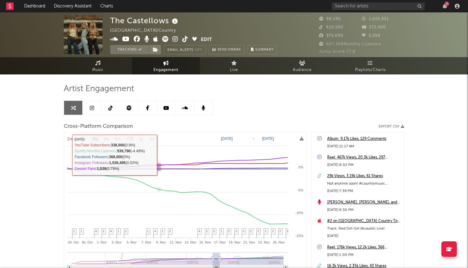
scroll to position [0, 0]
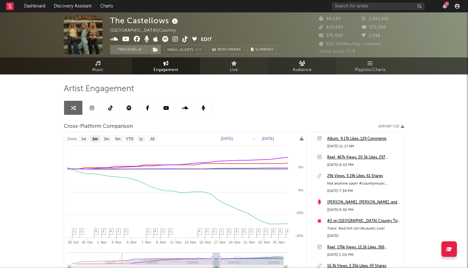
click at [302, 73] on span "Audience" at bounding box center [302, 69] width 19 height 7
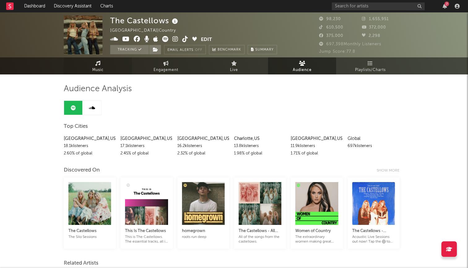
click at [98, 58] on link "Music" at bounding box center [98, 65] width 68 height 17
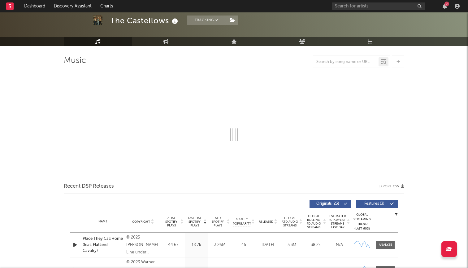
scroll to position [28, 0]
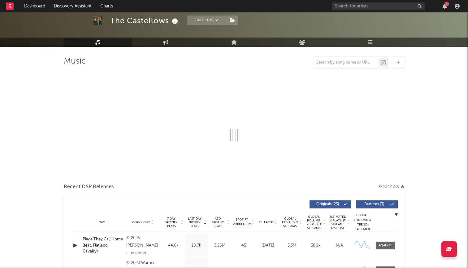
select select "6m"
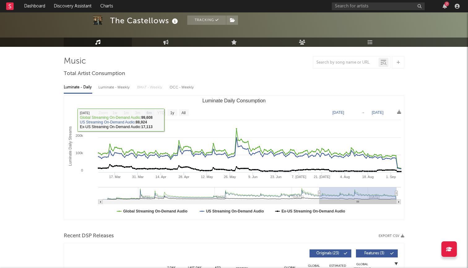
click at [120, 86] on div "Luminate - Weekly" at bounding box center [114, 87] width 33 height 11
select select "6m"
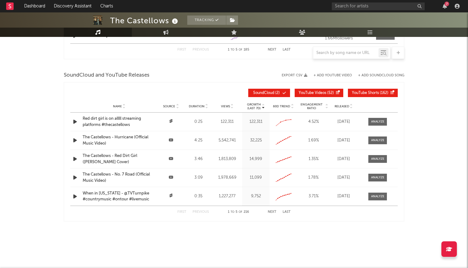
scroll to position [680, 0]
click at [371, 140] on div at bounding box center [377, 140] width 13 height 5
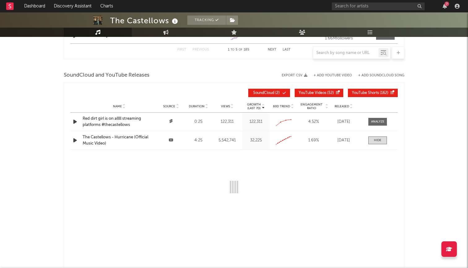
select select "6m"
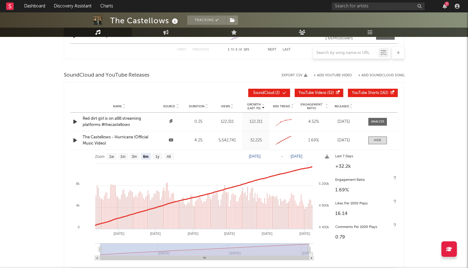
scroll to position [702, 0]
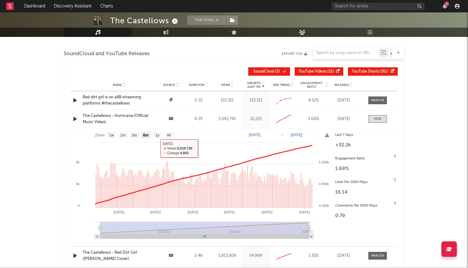
click at [169, 119] on icon at bounding box center [171, 118] width 5 height 4
click at [127, 115] on div "The Castellows - Hurricane (Official Music Video)" at bounding box center [119, 119] width 73 height 12
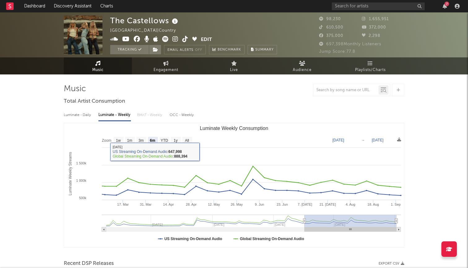
scroll to position [0, 0]
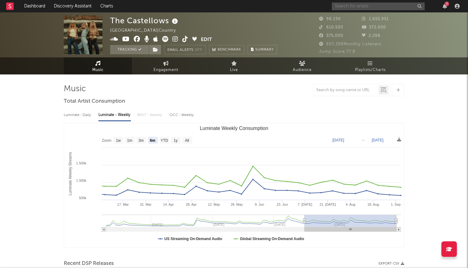
click at [376, 8] on input "text" at bounding box center [378, 6] width 93 height 8
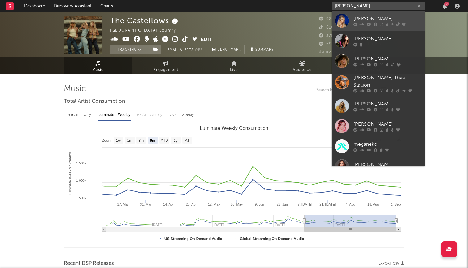
type input "[PERSON_NAME]"
click at [376, 15] on div "[PERSON_NAME]" at bounding box center [388, 18] width 68 height 7
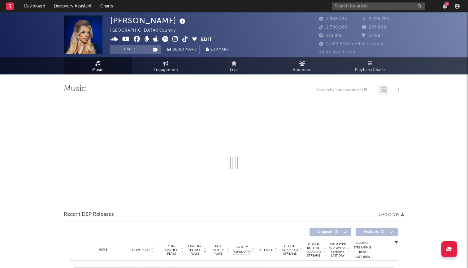
select select "6m"
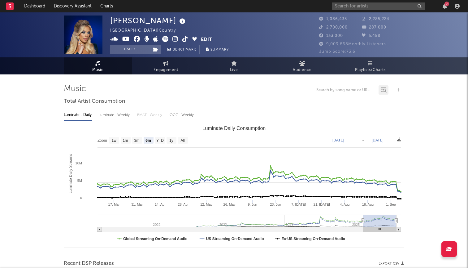
click at [302, 109] on div "Luminate - Daily Luminate - Weekly BMAT - Weekly OCC - Weekly Zoom 1w 1m 3m 6m …" at bounding box center [234, 178] width 341 height 142
click at [345, 10] on input "text" at bounding box center [378, 6] width 93 height 8
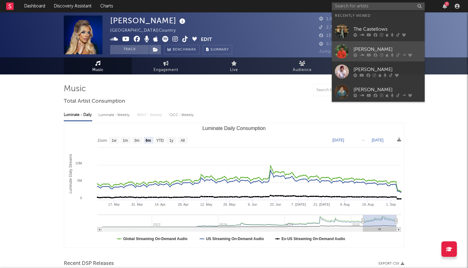
click at [344, 50] on div at bounding box center [342, 51] width 14 height 14
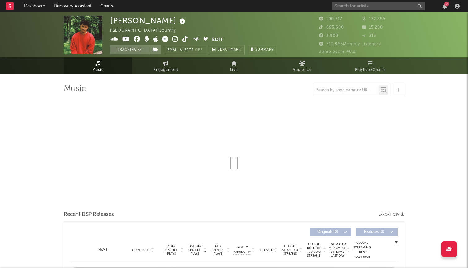
select select "6m"
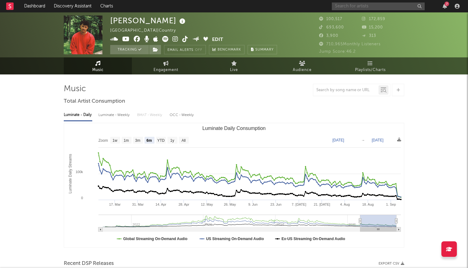
click at [378, 4] on input "text" at bounding box center [378, 6] width 93 height 8
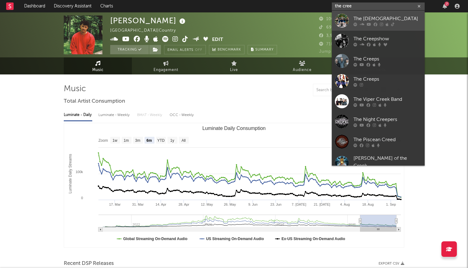
type input "the cree"
click at [380, 19] on div "The [DEMOGRAPHIC_DATA]" at bounding box center [388, 18] width 68 height 7
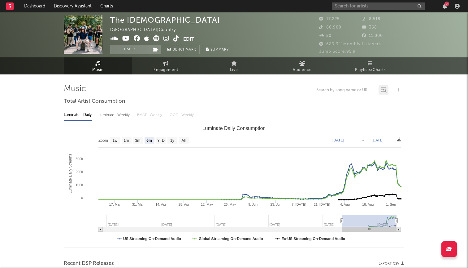
scroll to position [53, 0]
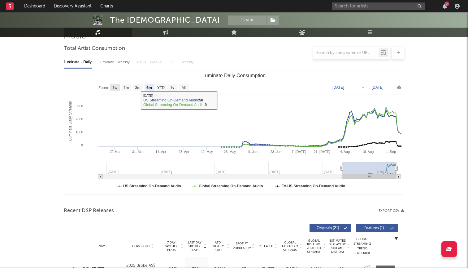
click at [110, 85] on rect "Luminate Daily Consumption" at bounding box center [234, 132] width 340 height 124
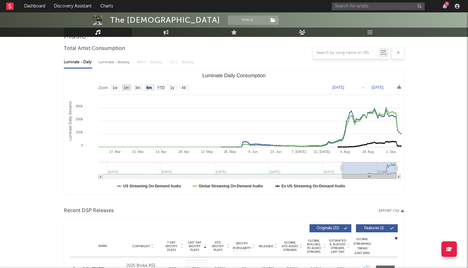
click at [122, 89] on rect "Luminate Daily Consumption" at bounding box center [127, 87] width 10 height 7
select select "1m"
type input "[DATE]"
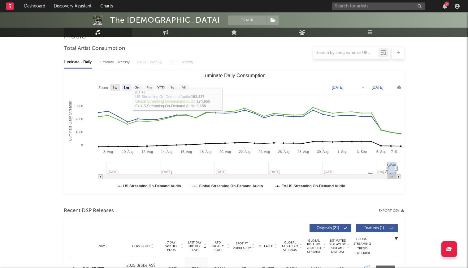
click at [113, 85] on text "1w" at bounding box center [115, 87] width 5 height 4
select select "1w"
type input "[DATE]"
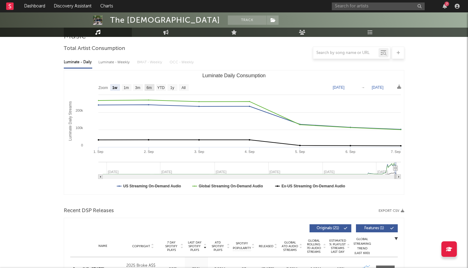
click at [148, 87] on text "6m" at bounding box center [149, 87] width 5 height 4
select select "6m"
type input "[DATE]"
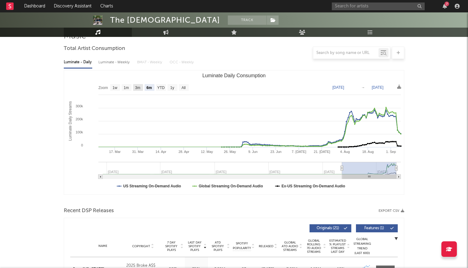
click at [138, 87] on text "3m" at bounding box center [137, 87] width 5 height 4
select select "3m"
type input "[DATE]"
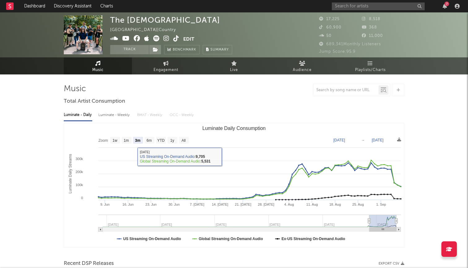
scroll to position [0, 0]
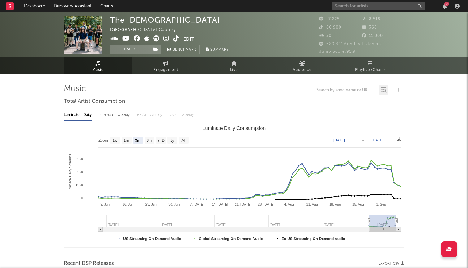
click at [98, 61] on icon at bounding box center [97, 63] width 5 height 5
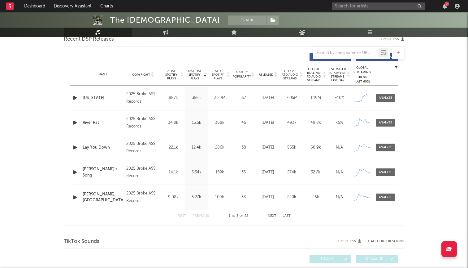
scroll to position [218, 0]
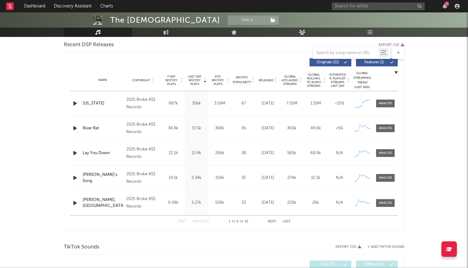
click at [272, 221] on button "Next" at bounding box center [272, 221] width 9 height 3
click at [200, 221] on button "Previous" at bounding box center [201, 221] width 16 height 3
click at [285, 221] on button "Last" at bounding box center [287, 221] width 8 height 3
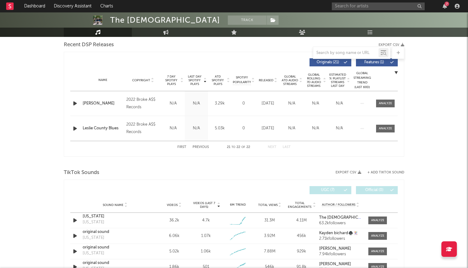
click at [184, 146] on button "First" at bounding box center [181, 146] width 9 height 3
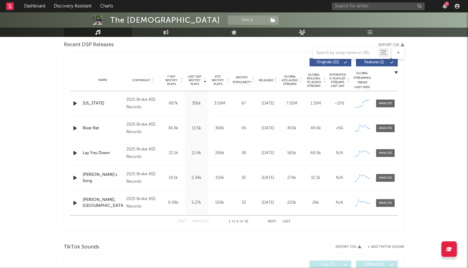
click at [271, 221] on button "Next" at bounding box center [272, 221] width 9 height 3
click at [197, 221] on button "Previous" at bounding box center [201, 221] width 16 height 3
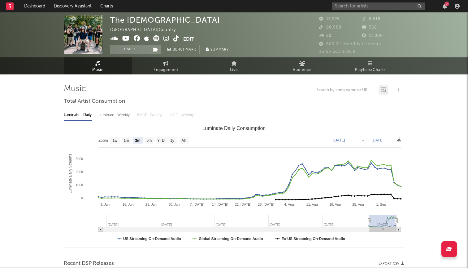
scroll to position [0, 0]
click at [172, 68] on span "Engagement" at bounding box center [166, 69] width 25 height 7
select select "1w"
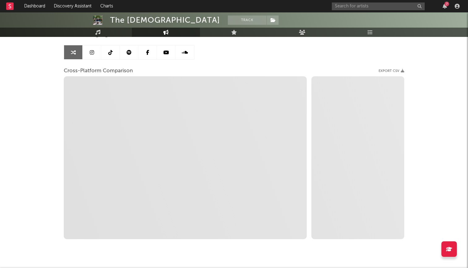
scroll to position [54, 0]
click at [90, 55] on icon at bounding box center [92, 53] width 4 height 5
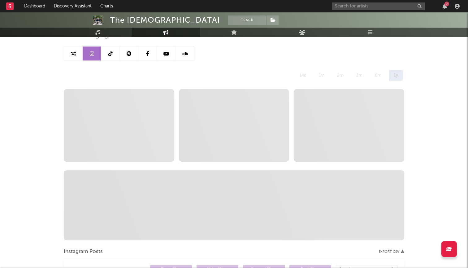
select select "1w"
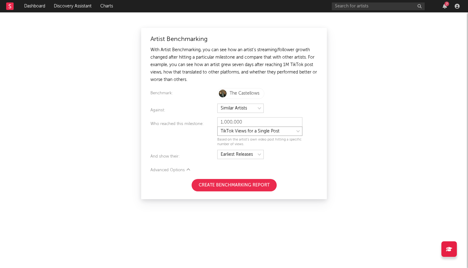
select select "nielsen_global_audio_stream"
type input "25,000"
select select "topReleases"
click at [246, 182] on button "Create Benchmarking Report" at bounding box center [234, 185] width 85 height 12
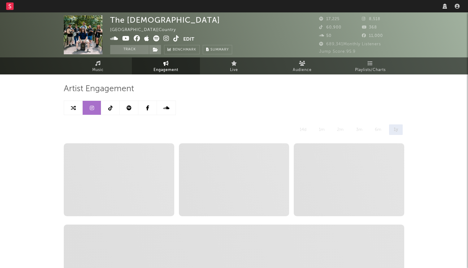
select select "1w"
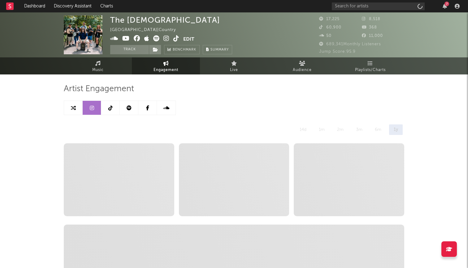
click at [94, 110] on icon at bounding box center [92, 107] width 4 height 5
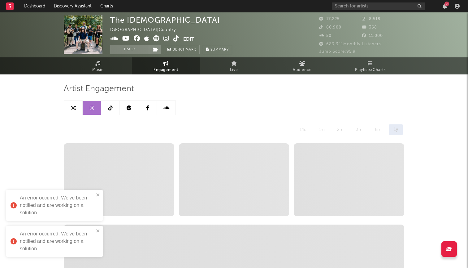
click at [99, 192] on div "An error occurred. We've been notified and are working on a solution." at bounding box center [54, 205] width 97 height 31
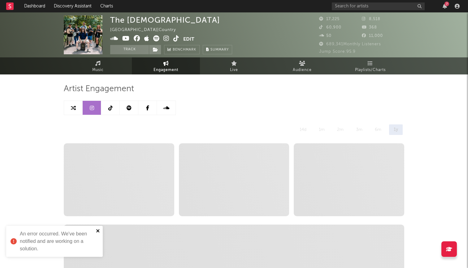
click at [99, 231] on icon "close" at bounding box center [98, 230] width 4 height 5
